Goal: Task Accomplishment & Management: Complete application form

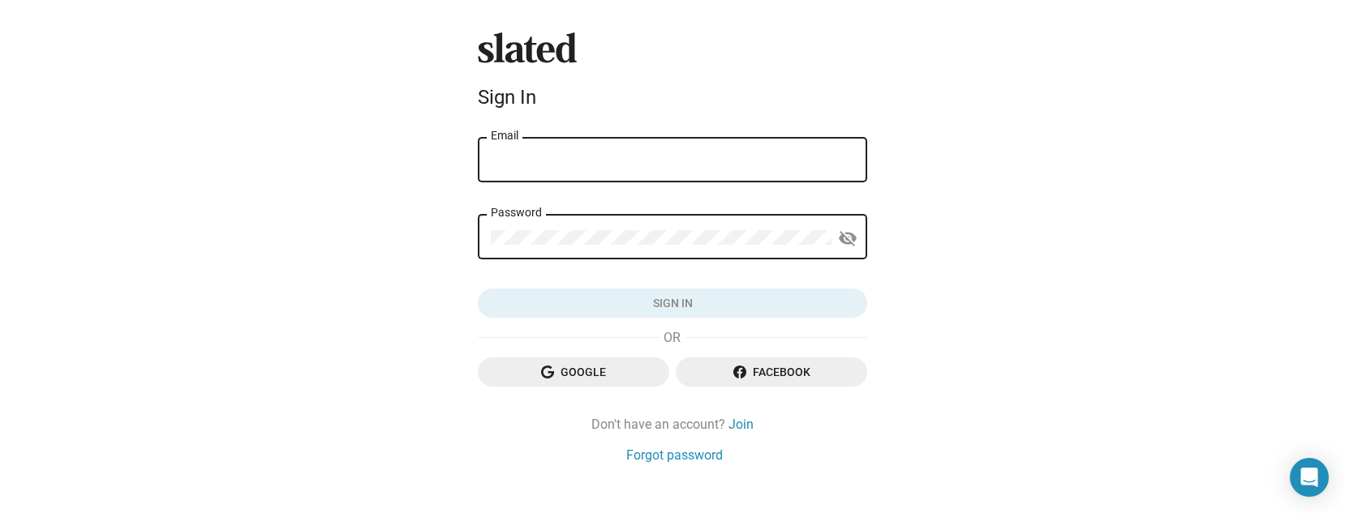
click at [595, 158] on input "Email" at bounding box center [672, 160] width 363 height 15
type input "[EMAIL_ADDRESS][DOMAIN_NAME]"
click at [732, 419] on link "Join" at bounding box center [740, 424] width 25 height 17
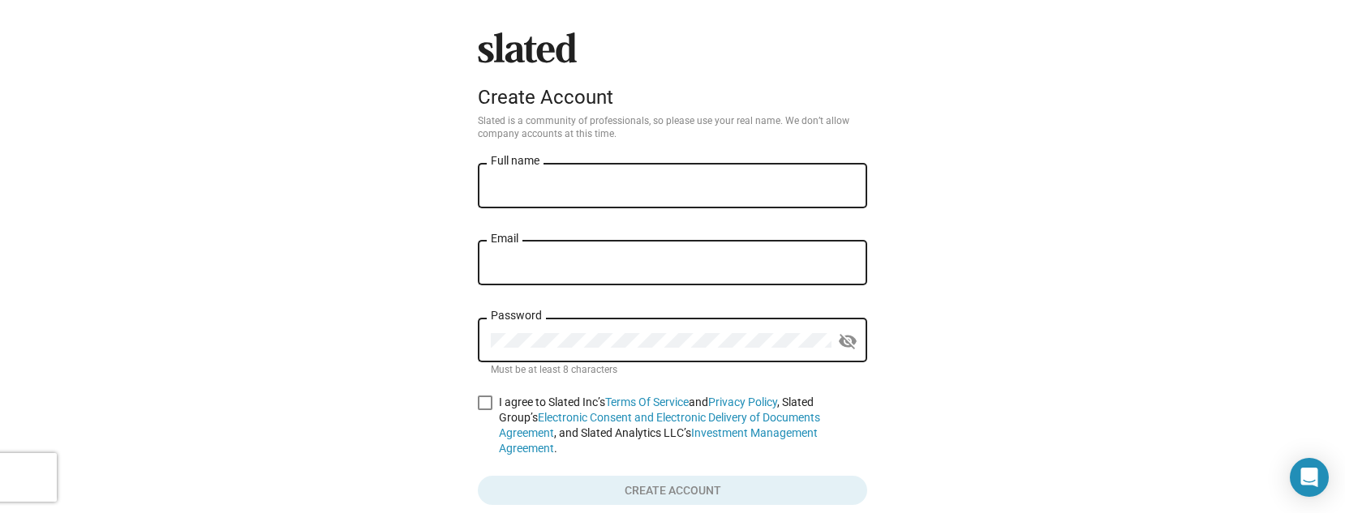
click at [556, 167] on div "Full name" at bounding box center [672, 185] width 363 height 48
click at [556, 181] on input "Full name" at bounding box center [672, 186] width 363 height 15
type input "[PERSON_NAME] [PERSON_NAME]"
type input "[EMAIL_ADDRESS][DOMAIN_NAME]"
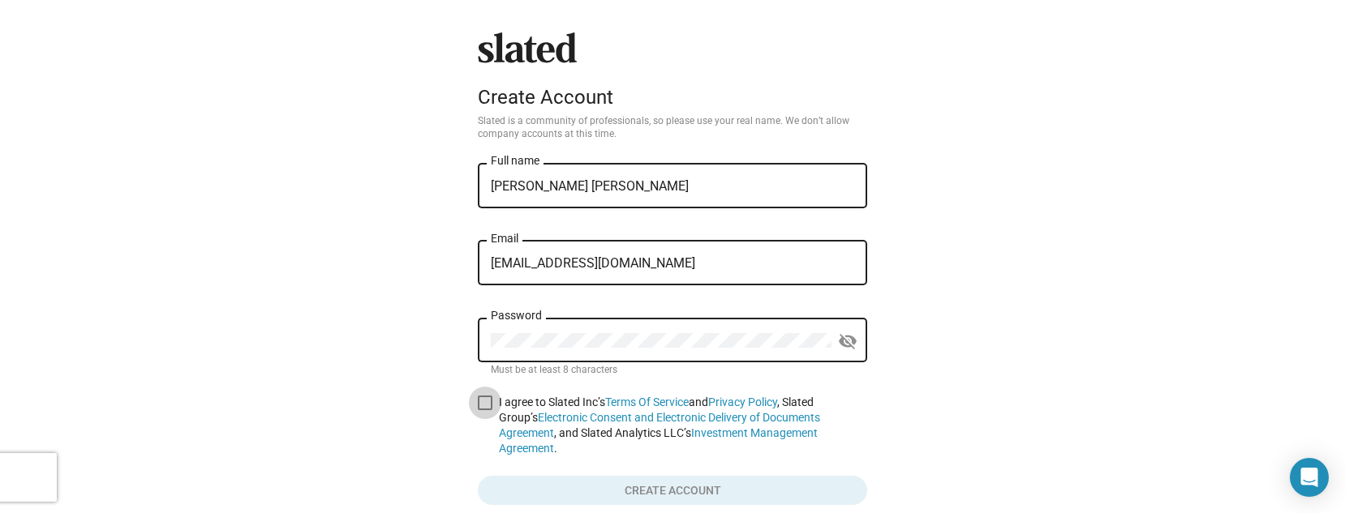
click at [479, 409] on span at bounding box center [485, 403] width 15 height 15
click at [484, 410] on input "I agree to Slated Inc’s Terms Of Service and Privacy Policy , Slated Group’s El…" at bounding box center [484, 410] width 1 height 1
checkbox input "true"
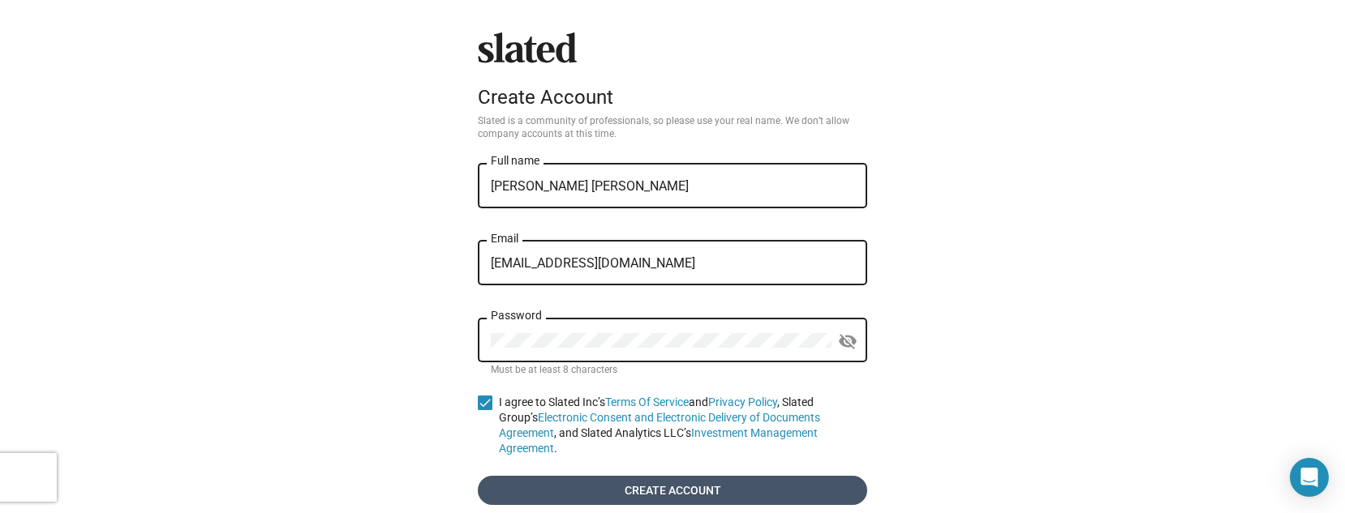
click at [646, 481] on span "Create account" at bounding box center [672, 490] width 363 height 29
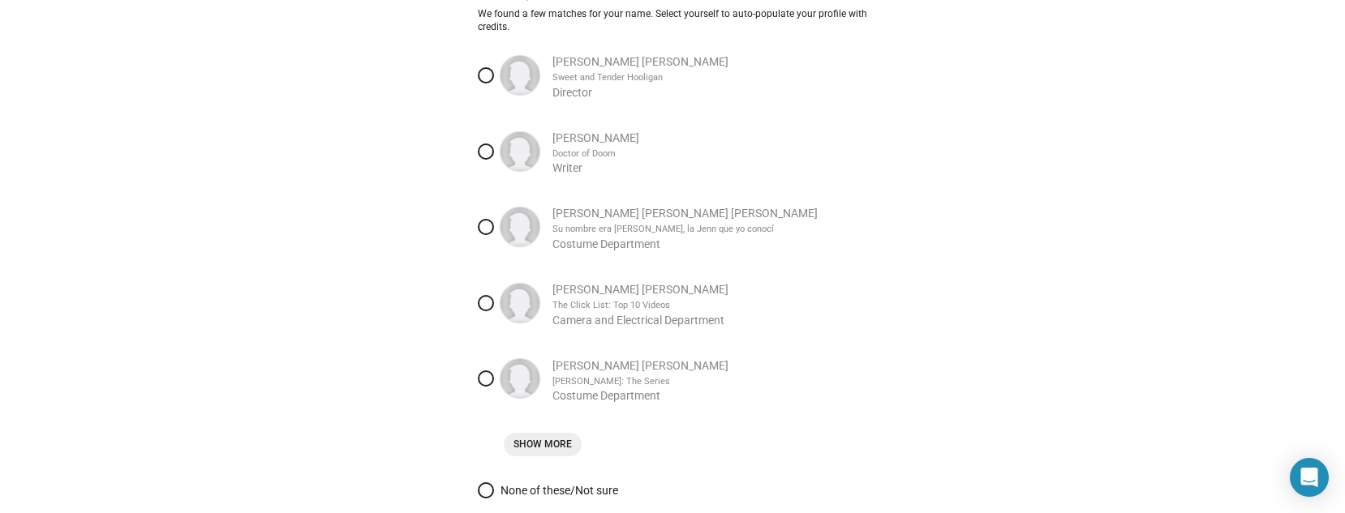
scroll to position [81, 0]
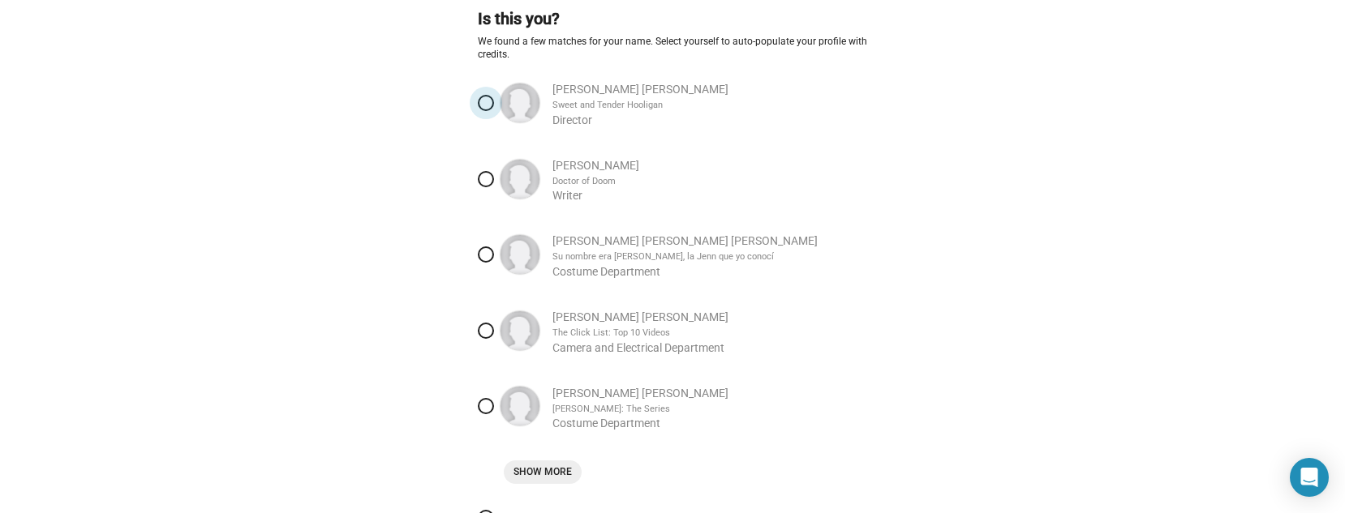
click at [482, 100] on span at bounding box center [486, 103] width 16 height 16
click at [482, 100] on input "[PERSON_NAME] [PERSON_NAME] Sweet and [PERSON_NAME] Director" at bounding box center [486, 103] width 16 height 16
radio input "true"
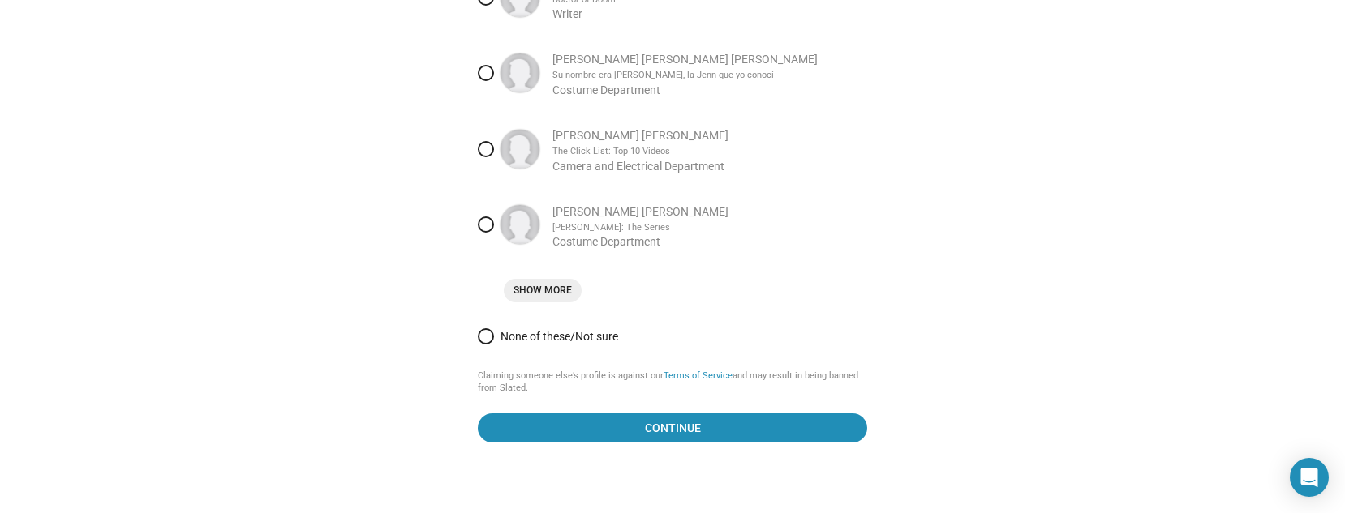
scroll to position [288, 0]
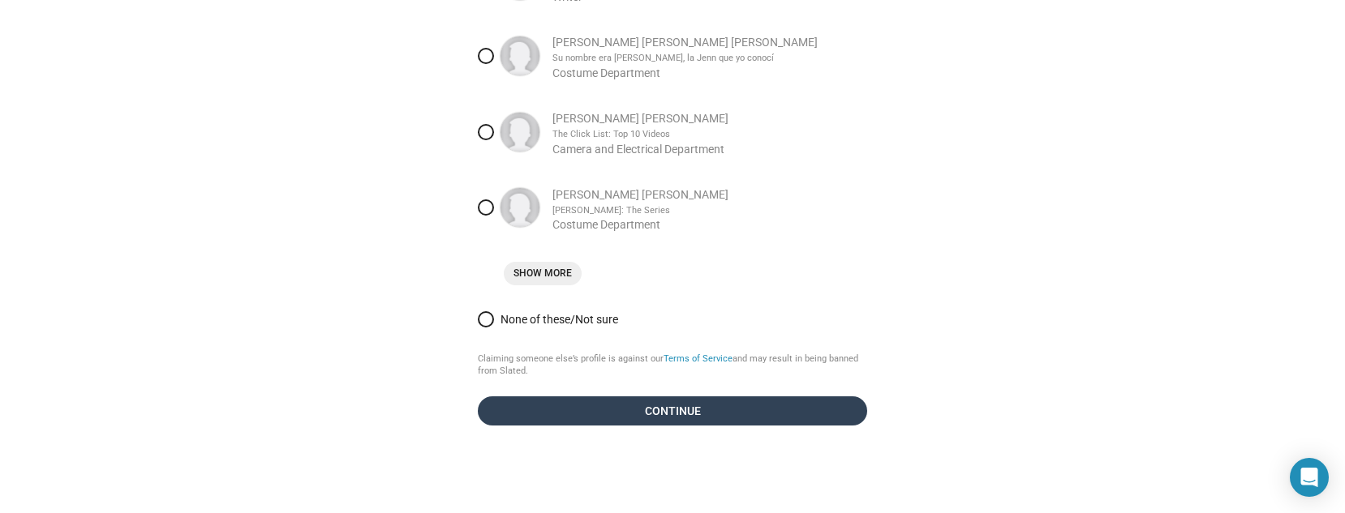
click at [616, 411] on span "Continue" at bounding box center [672, 411] width 363 height 29
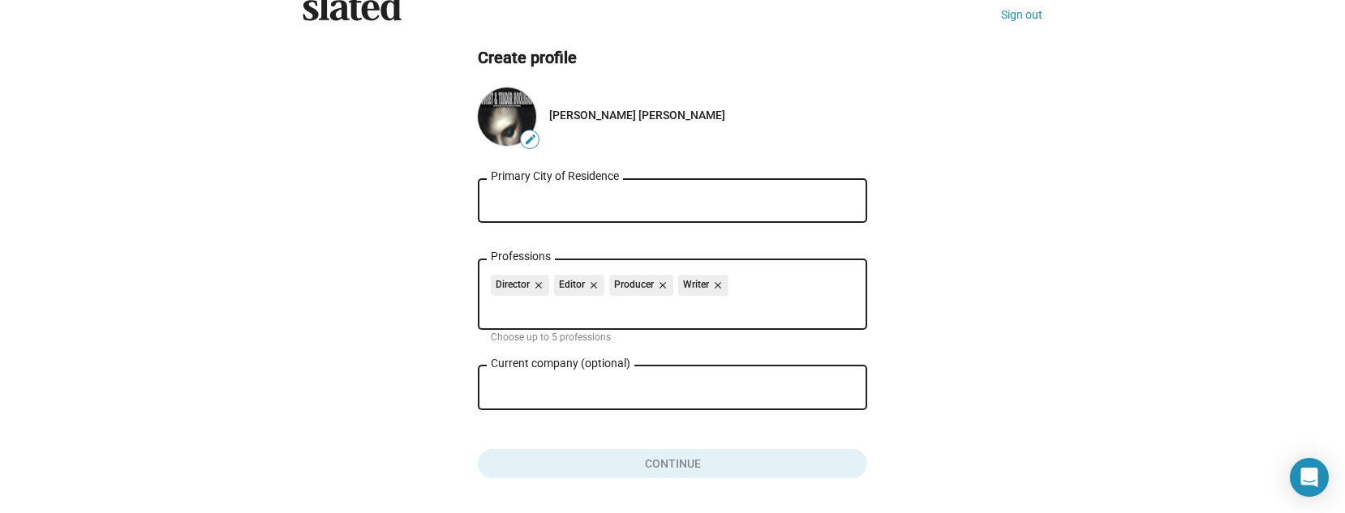
scroll to position [42, 0]
click at [595, 199] on input "Primary City of Residence" at bounding box center [672, 201] width 363 height 15
click at [586, 204] on input "Primary City of Residence" at bounding box center [672, 201] width 363 height 15
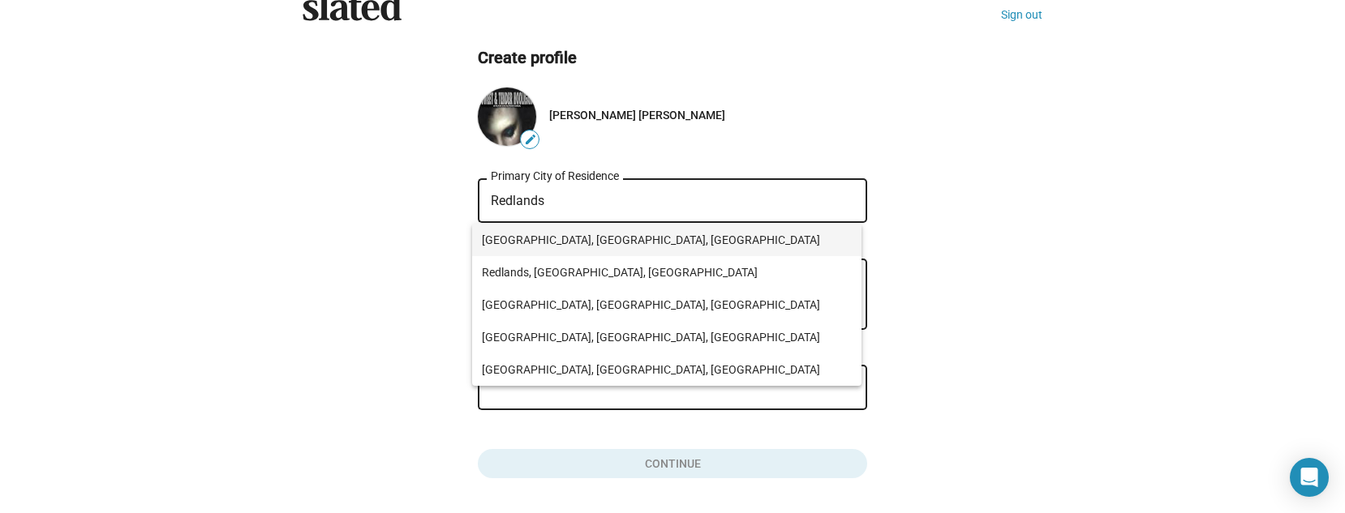
click at [526, 242] on span "[GEOGRAPHIC_DATA], [GEOGRAPHIC_DATA], [GEOGRAPHIC_DATA]" at bounding box center [667, 240] width 370 height 32
type input "[GEOGRAPHIC_DATA], [GEOGRAPHIC_DATA], [GEOGRAPHIC_DATA]"
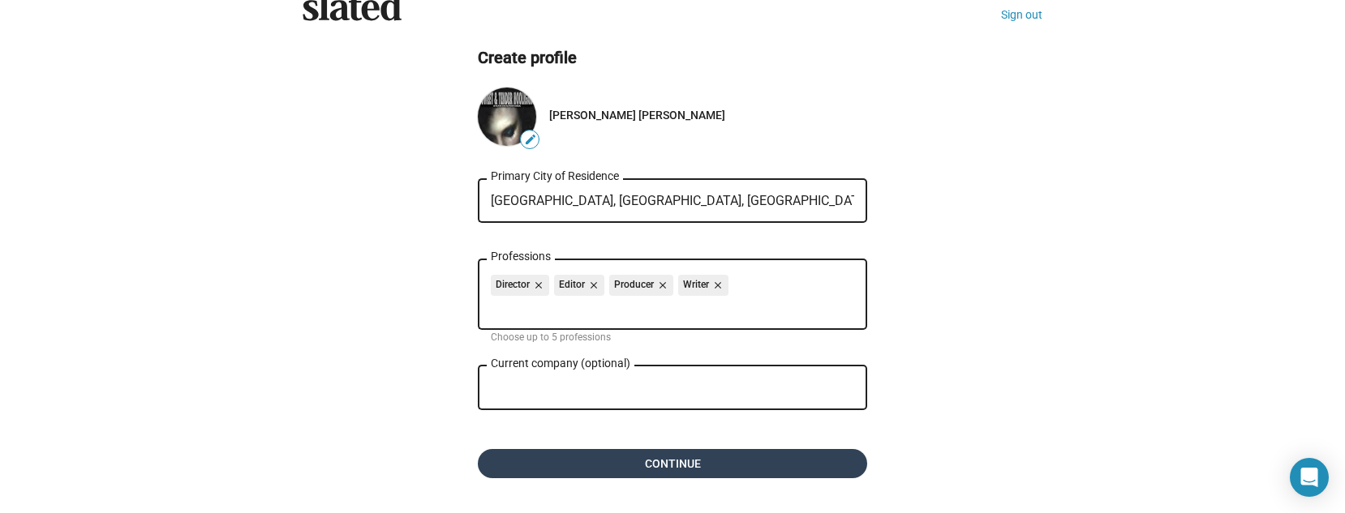
click at [675, 466] on span "Continue" at bounding box center [672, 463] width 363 height 29
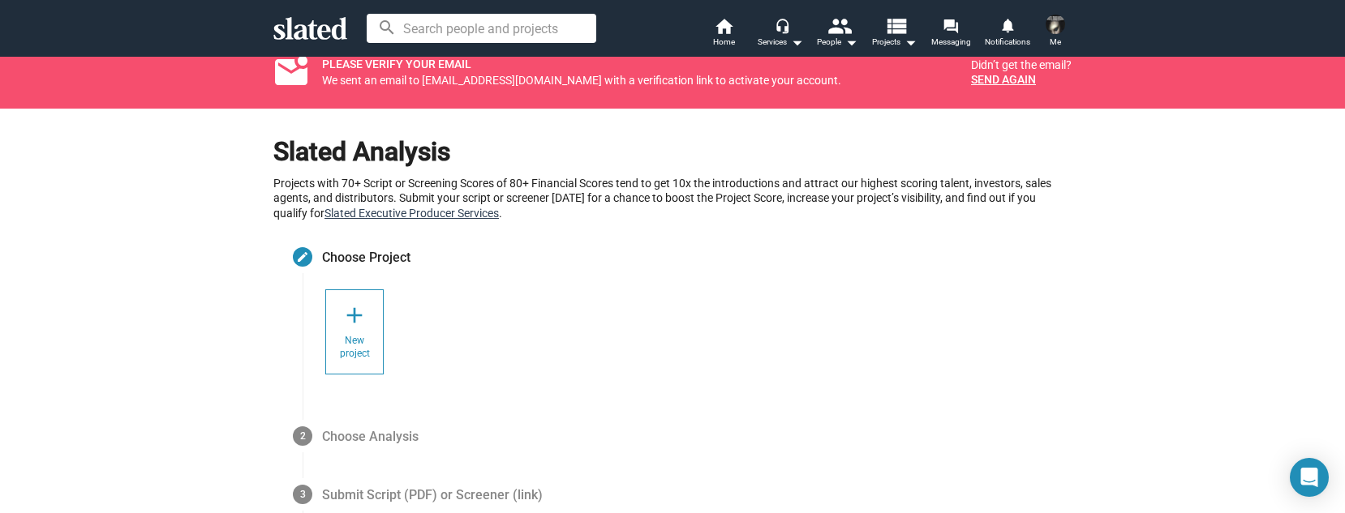
scroll to position [81, 0]
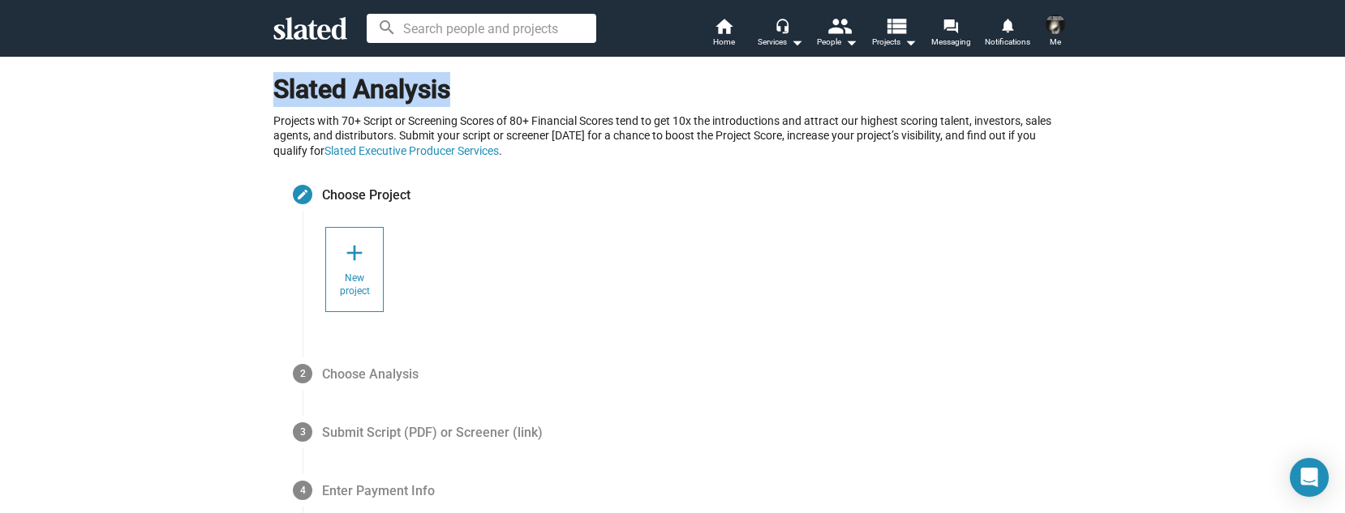
drag, startPoint x: 257, startPoint y: 81, endPoint x: 482, endPoint y: 94, distance: 225.1
click at [482, 94] on div "Slated Analysis Projects with 70+ Script or Screening Scores of 80+ Financial S…" at bounding box center [672, 347] width 831 height 577
copy h1 "Slated Analysis"
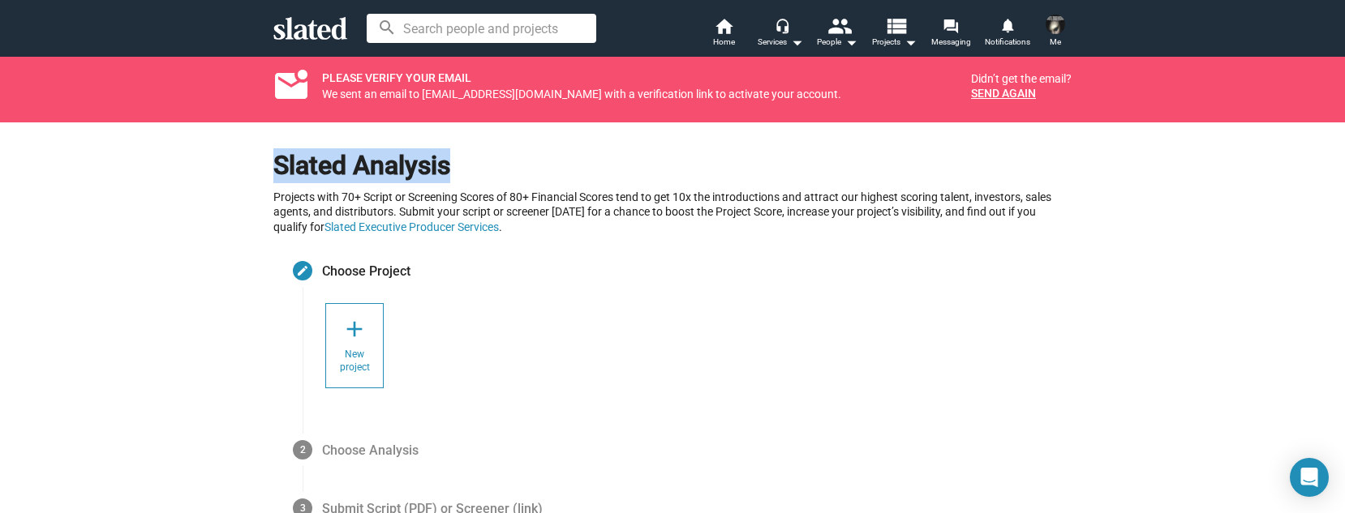
scroll to position [0, 0]
